Goal: Information Seeking & Learning: Learn about a topic

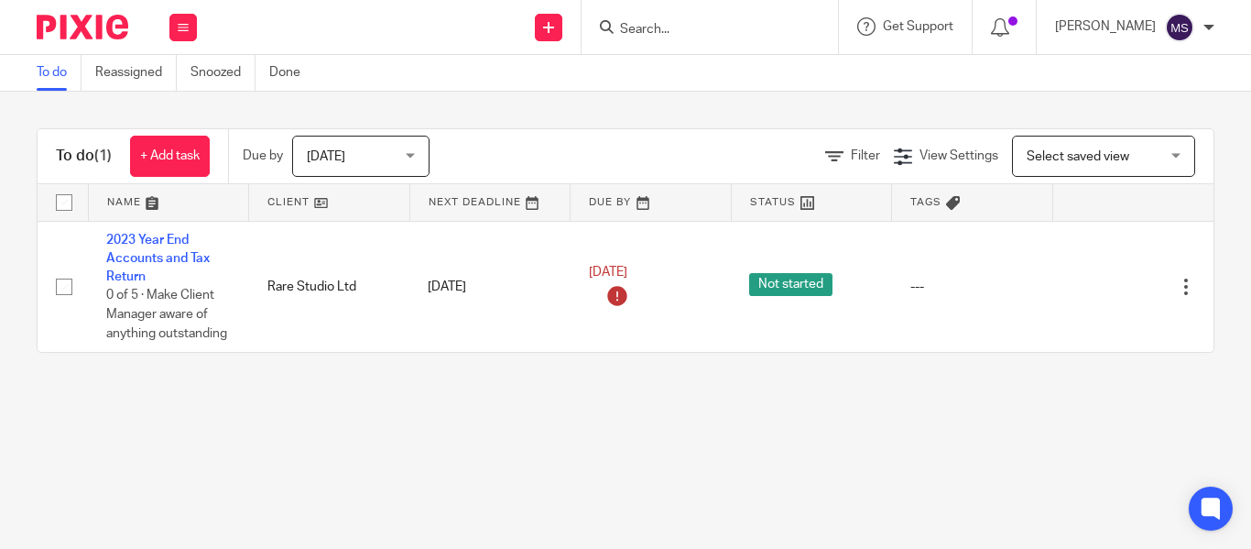
click at [624, 26] on input "Search" at bounding box center [700, 30] width 165 height 16
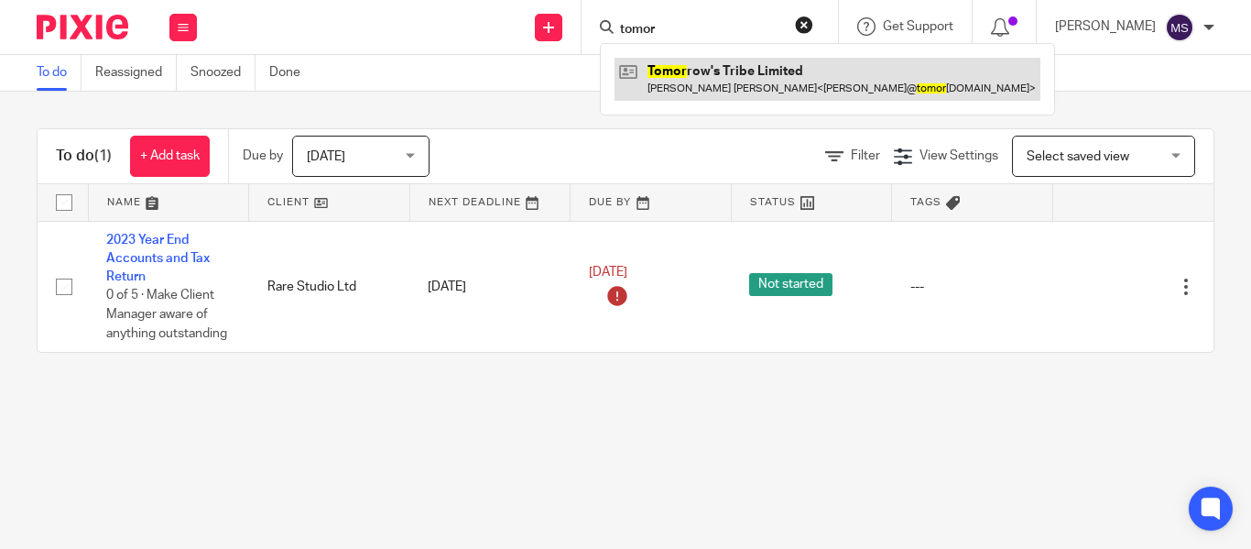
type input "tomor"
click at [697, 74] on link at bounding box center [828, 79] width 426 height 42
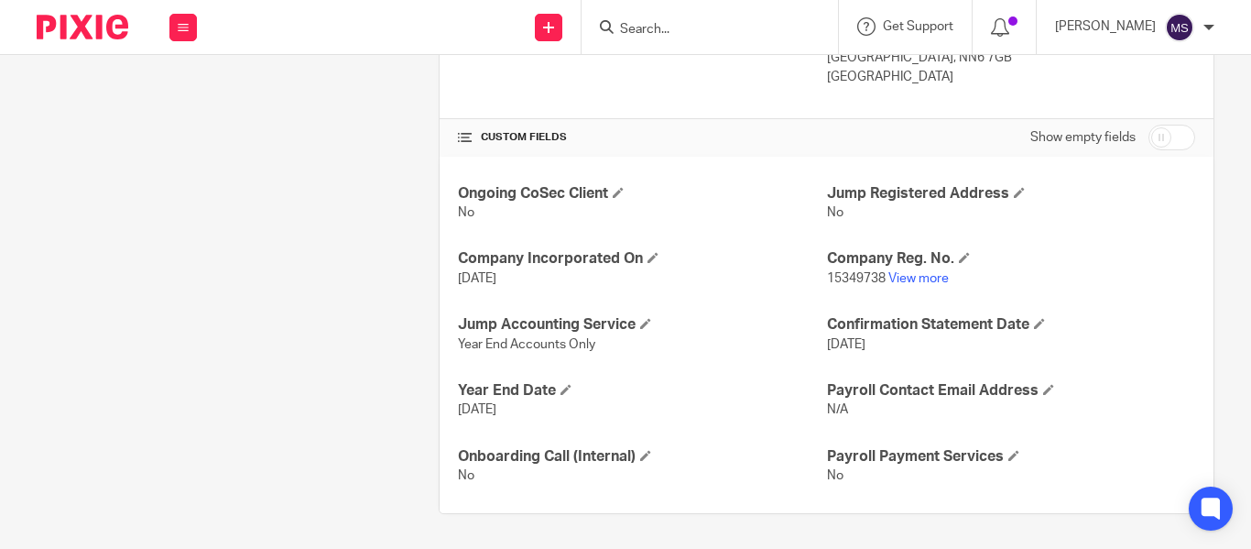
scroll to position [571, 0]
click at [895, 276] on link "View more" at bounding box center [919, 276] width 60 height 13
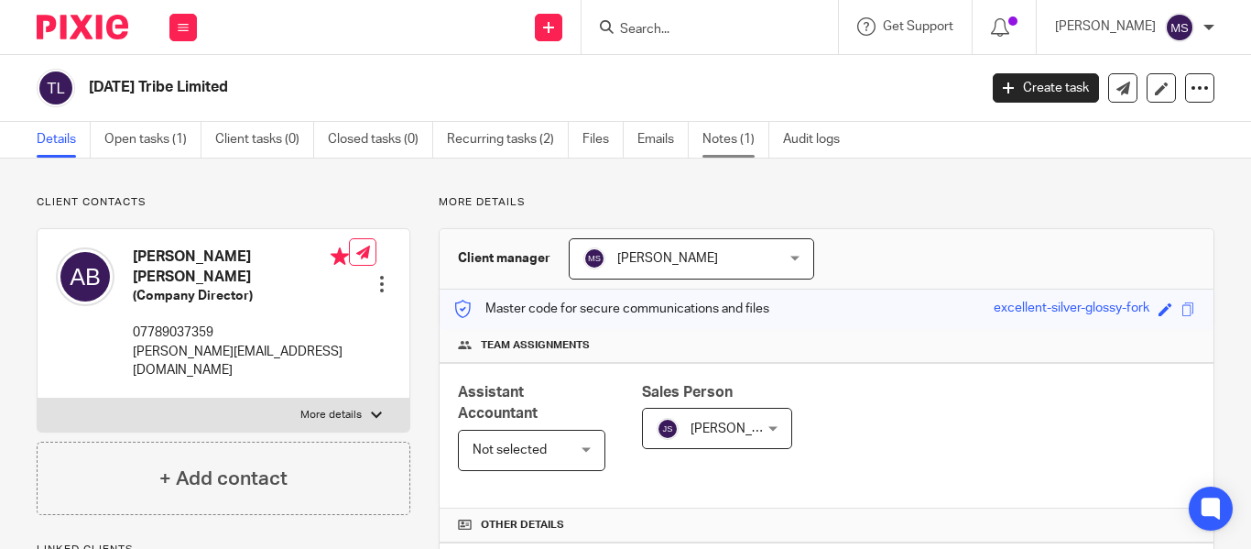
click at [737, 134] on link "Notes (1)" at bounding box center [736, 140] width 67 height 36
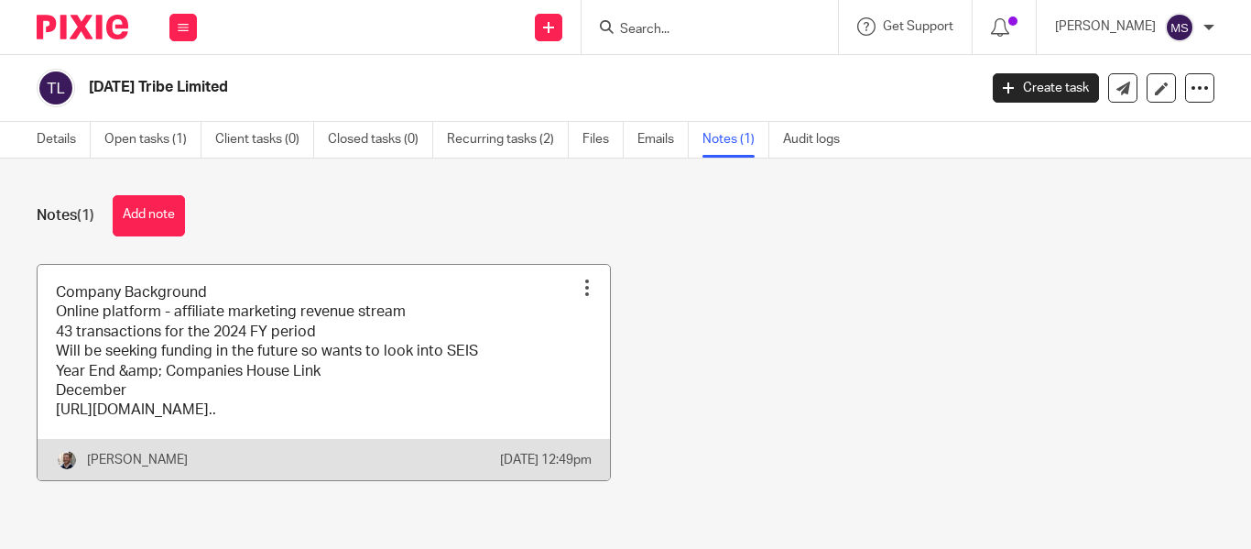
click at [325, 340] on link at bounding box center [324, 372] width 573 height 215
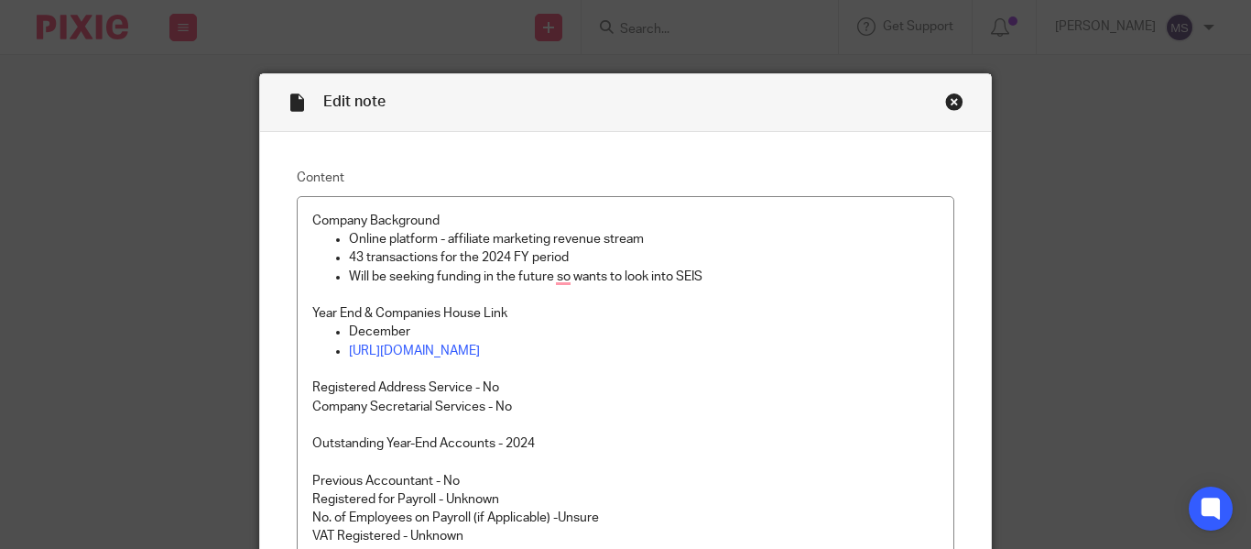
click at [947, 100] on div "Close this dialog window" at bounding box center [954, 102] width 18 height 18
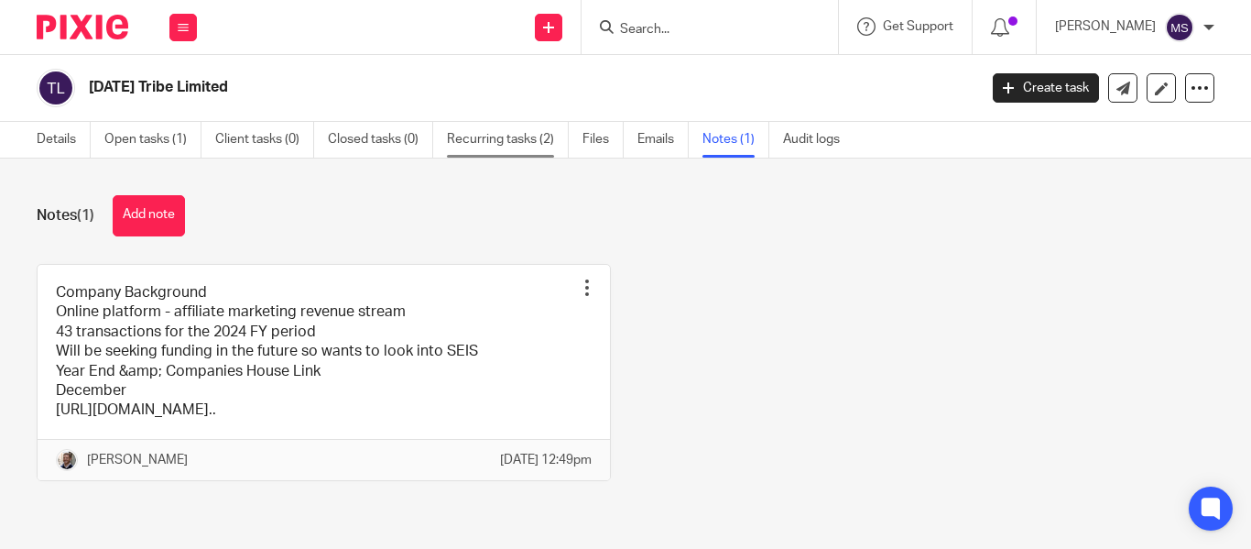
click at [492, 148] on link "Recurring tasks (2)" at bounding box center [508, 140] width 122 height 36
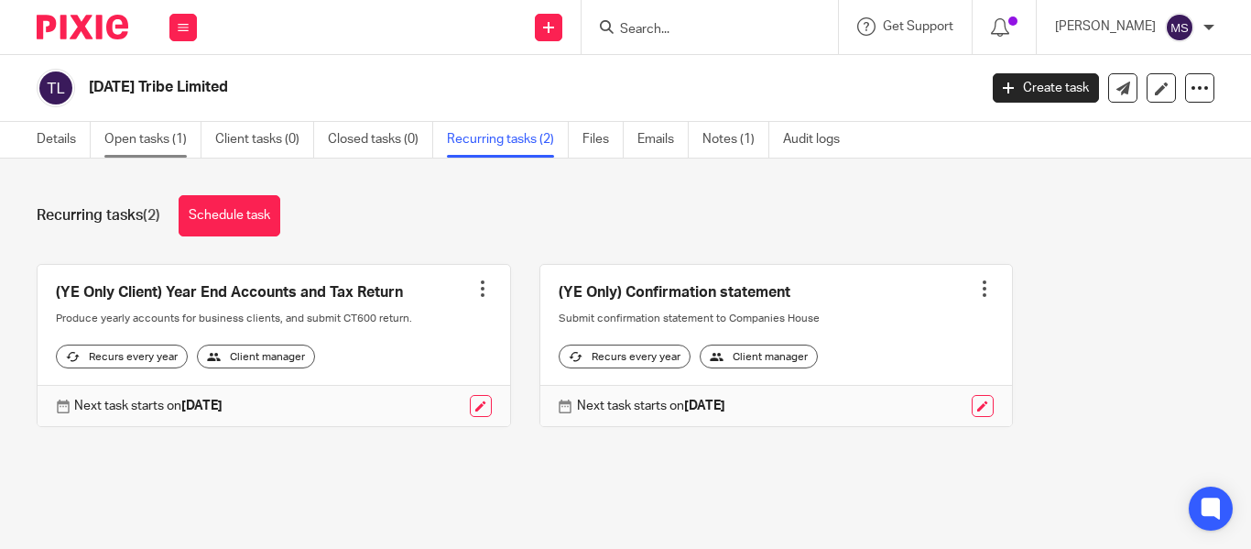
click at [177, 131] on link "Open tasks (1)" at bounding box center [152, 140] width 97 height 36
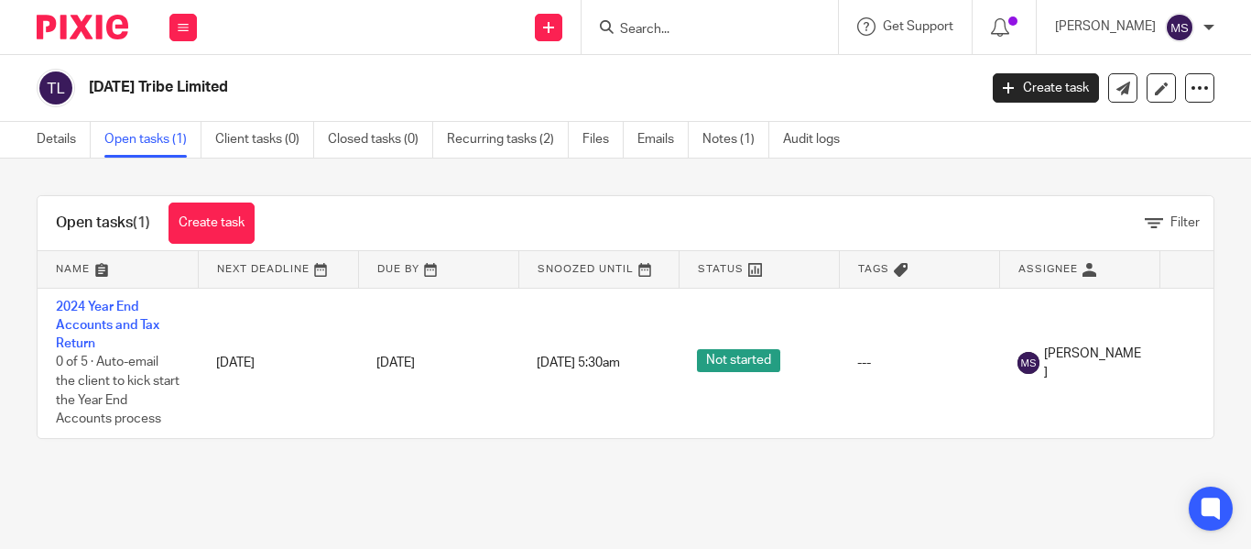
click at [241, 93] on h2 "[DATE] Tribe Limited" at bounding box center [440, 87] width 702 height 19
copy main "Tomorrow's Tribe Limited Create task Update from Companies House Export data Me…"
click at [726, 149] on link "Notes (1)" at bounding box center [736, 140] width 67 height 36
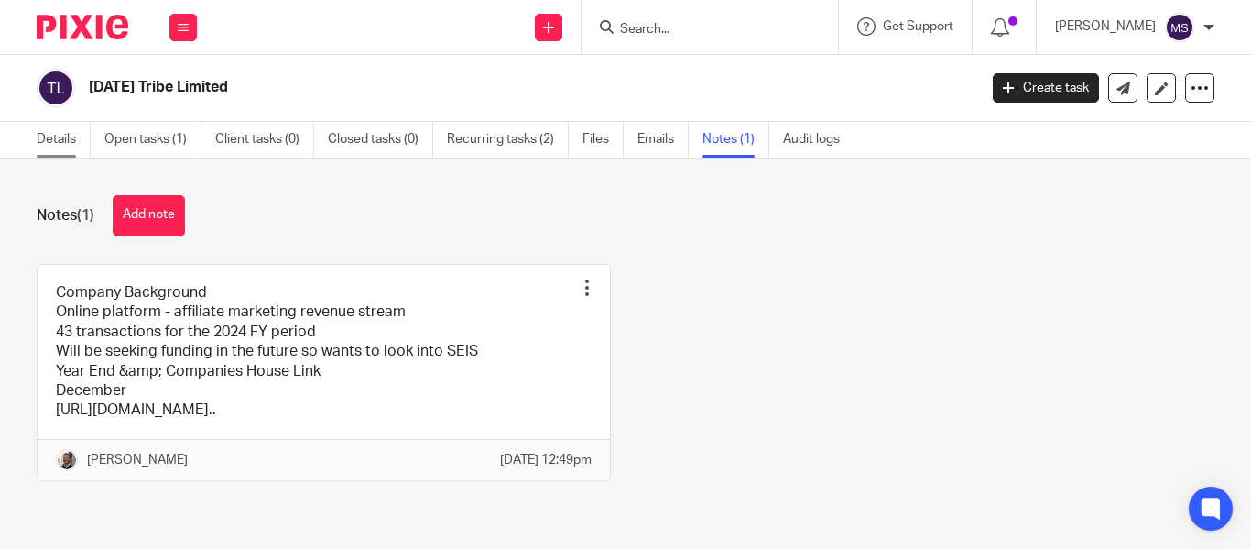
click at [60, 136] on link "Details" at bounding box center [64, 140] width 54 height 36
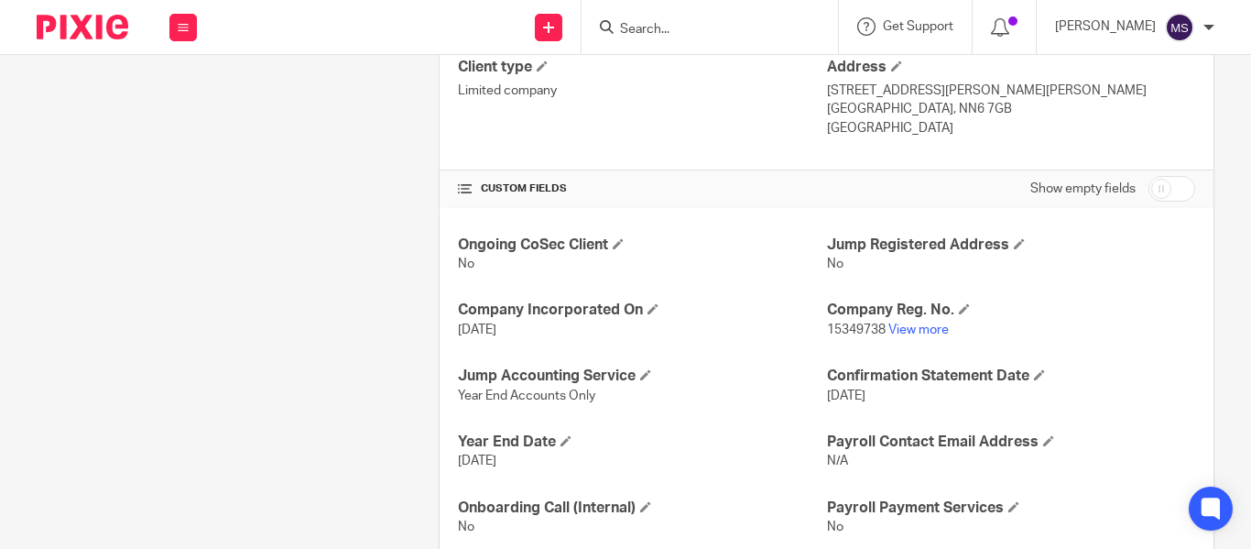
scroll to position [571, 0]
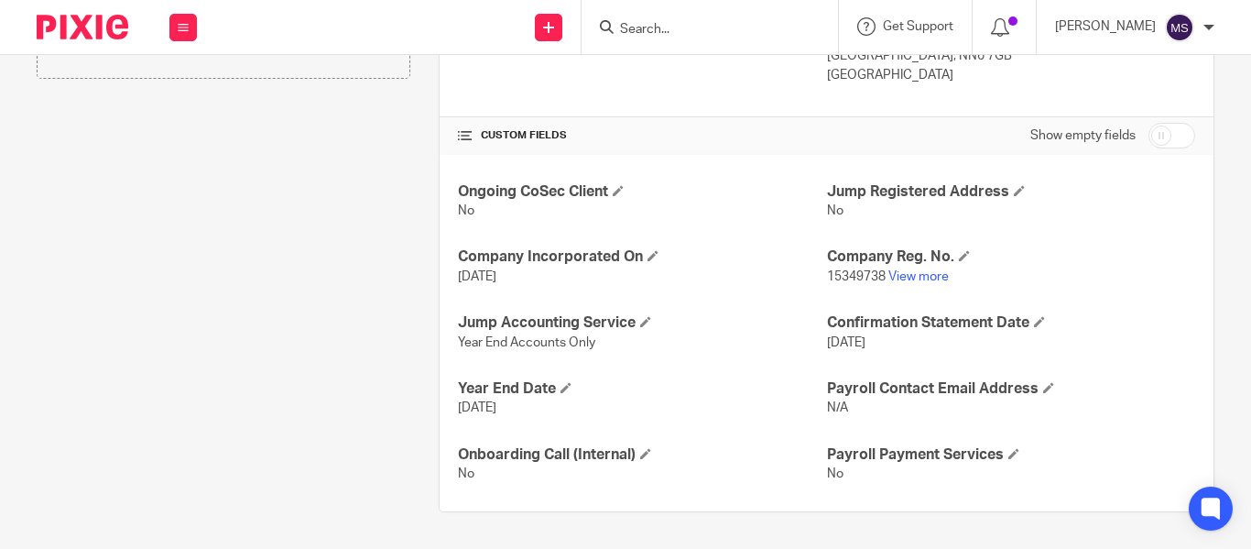
click at [904, 283] on p "15349738 View more" at bounding box center [1011, 276] width 368 height 18
click at [904, 279] on link "View more" at bounding box center [919, 276] width 60 height 13
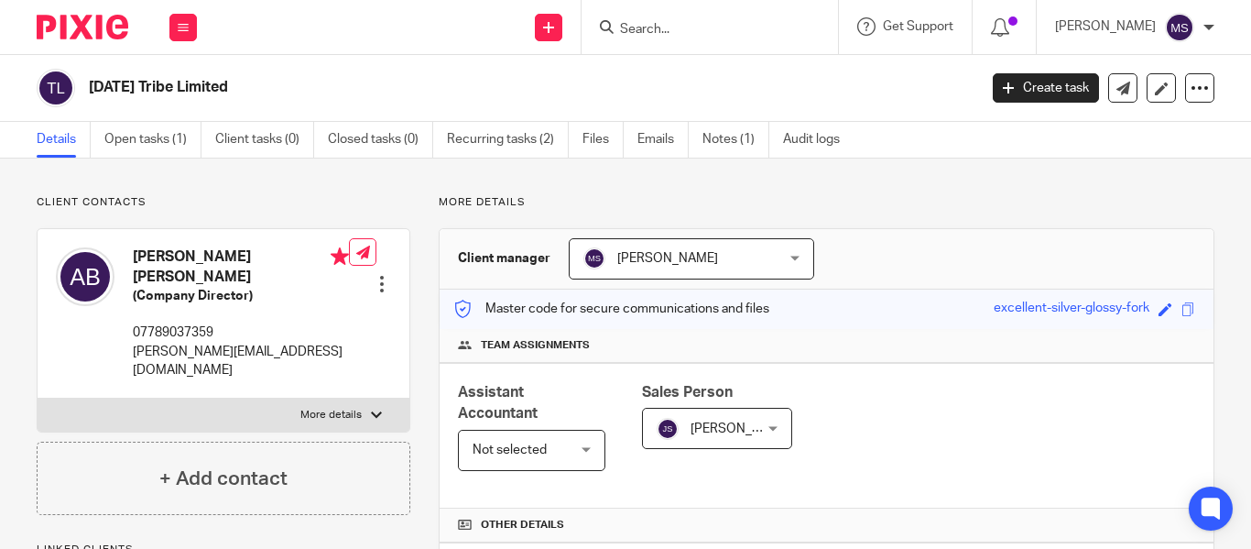
click at [193, 90] on h2 "[DATE] Tribe Limited" at bounding box center [440, 87] width 702 height 19
copy main "Tomorrow's Tribe Limited Create task Update from Companies House Export data Me…"
